Goal: Check status: Check status

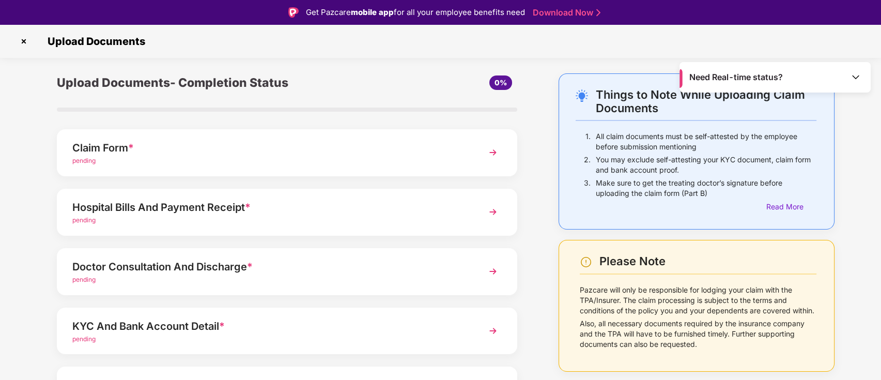
click at [28, 39] on img at bounding box center [24, 41] width 17 height 17
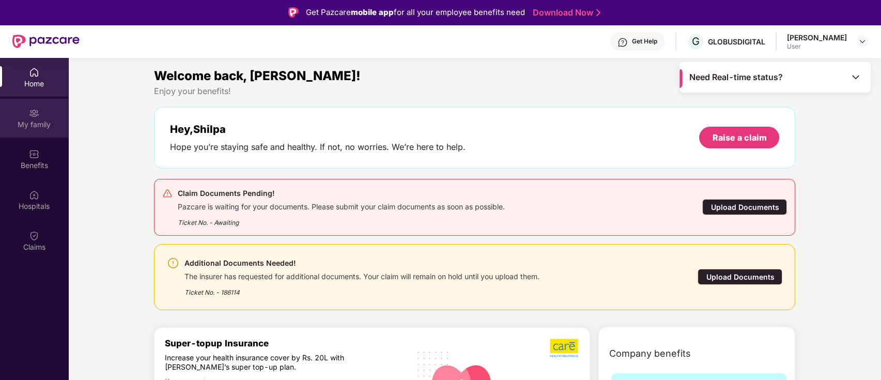
click at [29, 118] on div "My family" at bounding box center [34, 118] width 68 height 39
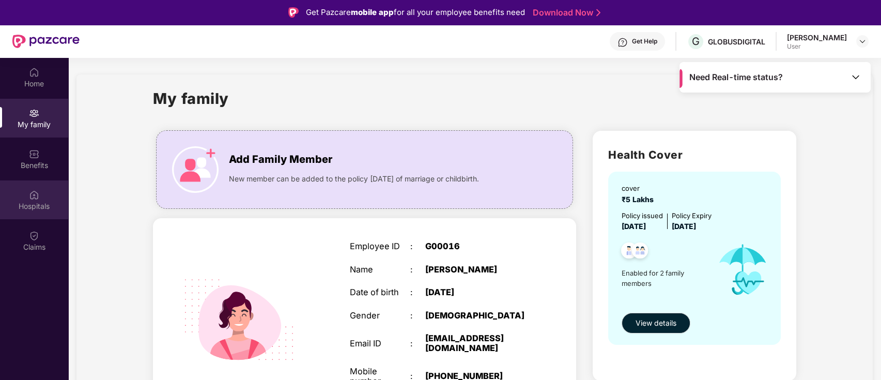
click at [25, 202] on div "Hospitals" at bounding box center [34, 206] width 68 height 10
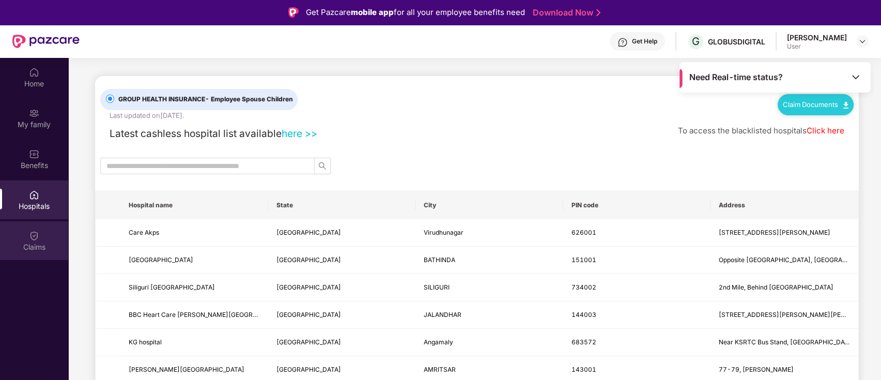
click at [32, 238] on img at bounding box center [34, 236] width 10 height 10
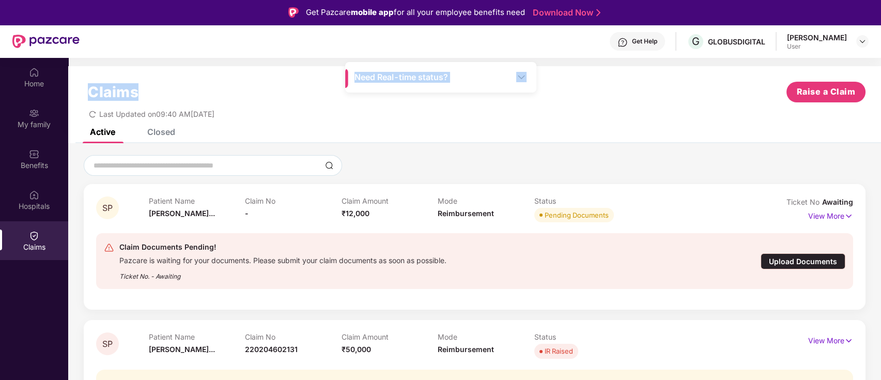
drag, startPoint x: 493, startPoint y: 80, endPoint x: 271, endPoint y: 94, distance: 222.7
click at [271, 94] on main "Need Real-time status? Claims Raise a Claim Last Updated on 09:40 AM[DATE] Acti…" at bounding box center [474, 248] width 813 height 380
click at [285, 117] on div "Last Updated on 09:40 AM[DATE]" at bounding box center [475, 110] width 782 height 16
drag, startPoint x: 385, startPoint y: 76, endPoint x: 391, endPoint y: 131, distance: 55.1
click at [391, 131] on main "Need Real-time status? Claims Raise a Claim Last Updated on 09:40 AM[DATE] Acti…" at bounding box center [474, 248] width 813 height 380
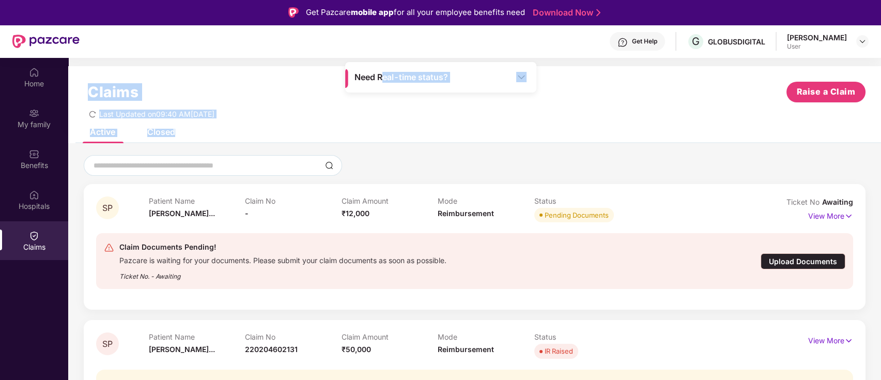
click at [567, 123] on div "Claims Raise a Claim Last Updated on 09:40 AM[DATE]" at bounding box center [474, 97] width 813 height 63
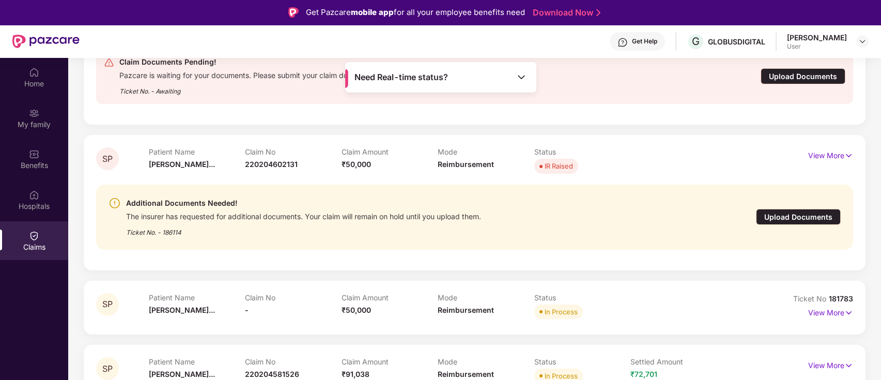
scroll to position [207, 0]
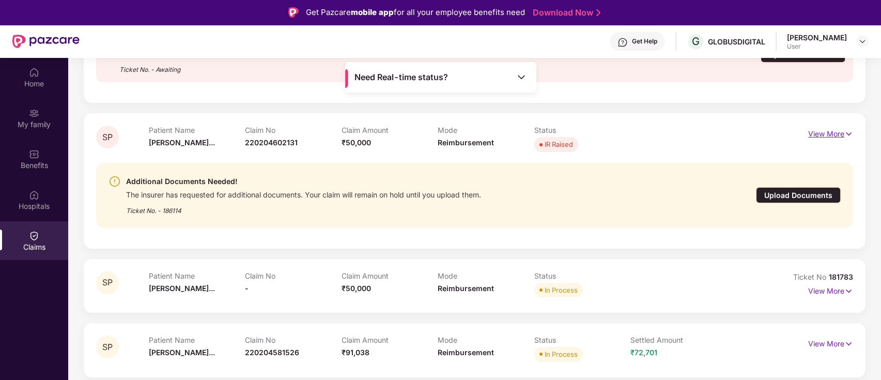
click at [831, 130] on p "View More" at bounding box center [830, 133] width 45 height 14
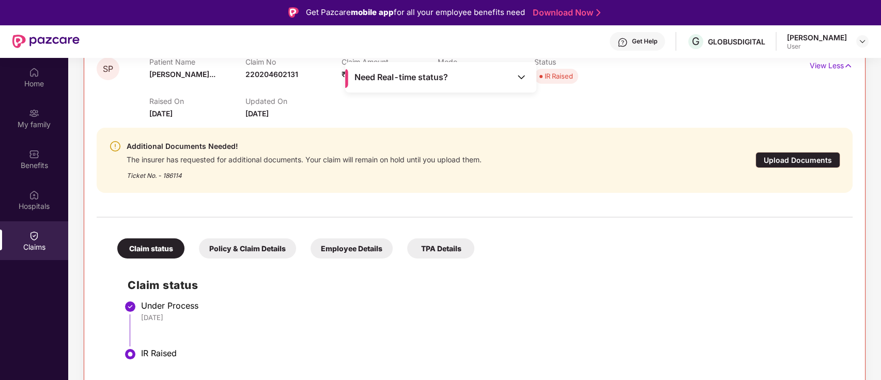
scroll to position [137, 0]
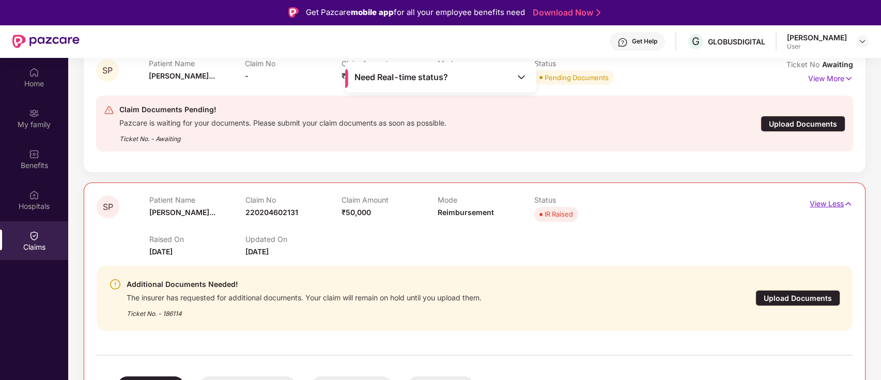
click at [824, 199] on p "View Less" at bounding box center [831, 202] width 43 height 14
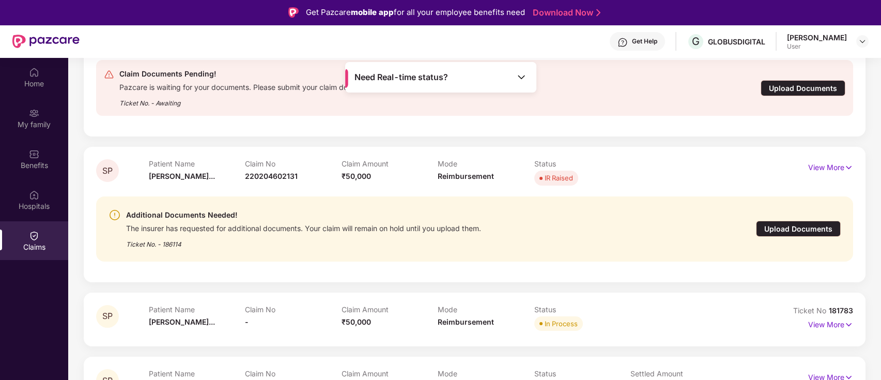
scroll to position [151, 0]
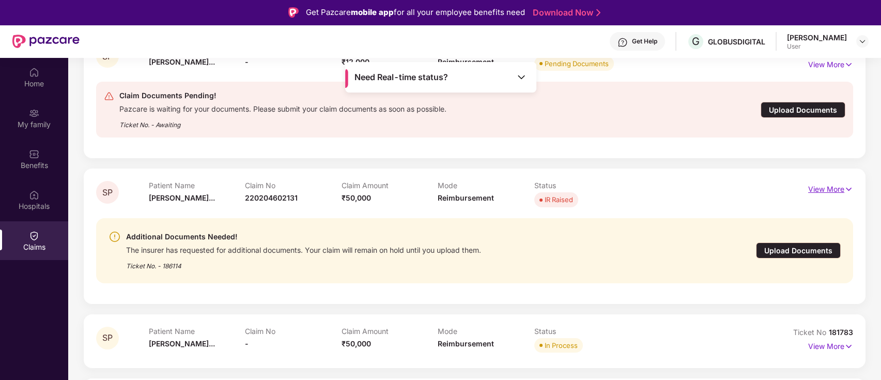
click at [837, 189] on p "View More" at bounding box center [830, 188] width 45 height 14
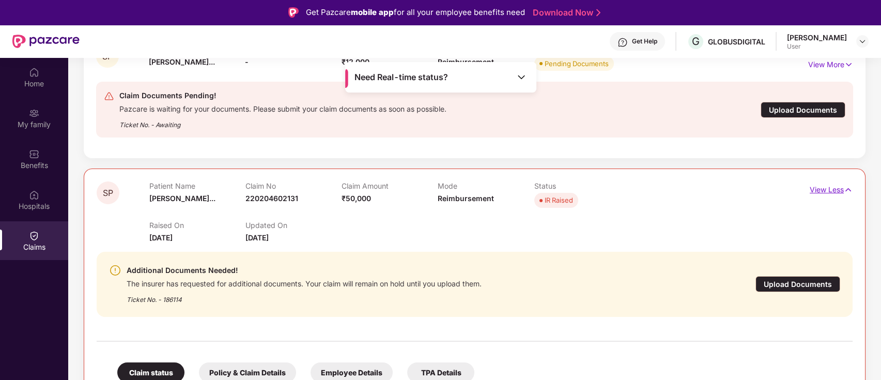
click at [837, 189] on p "View Less" at bounding box center [831, 188] width 43 height 14
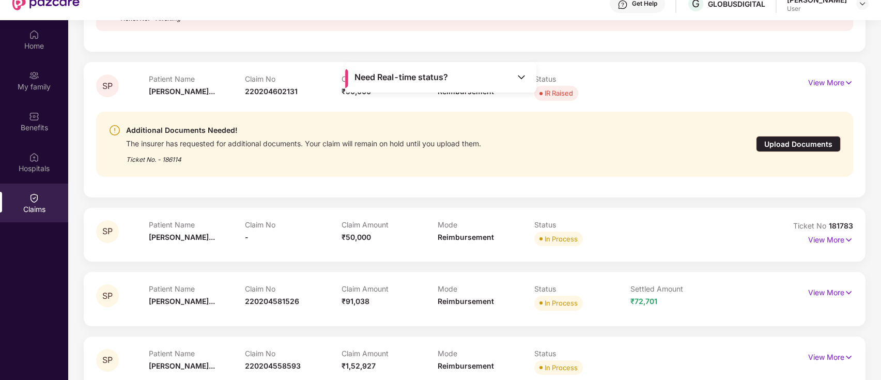
scroll to position [58, 0]
